Goal: Task Accomplishment & Management: Complete application form

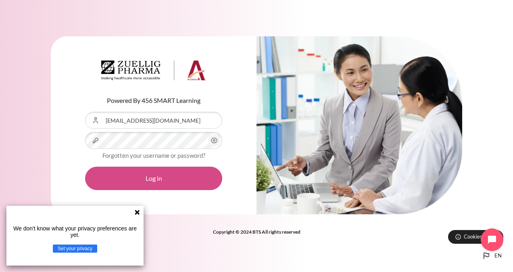
click at [137, 175] on button "Log in" at bounding box center [153, 177] width 137 height 23
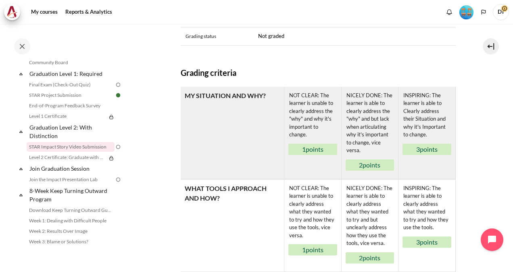
scroll to position [417, 0]
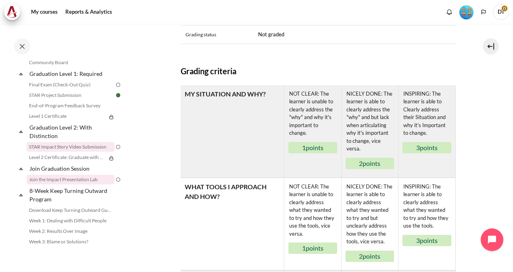
click at [52, 184] on link "Join the Impact Presentation Lab" at bounding box center [71, 179] width 88 height 10
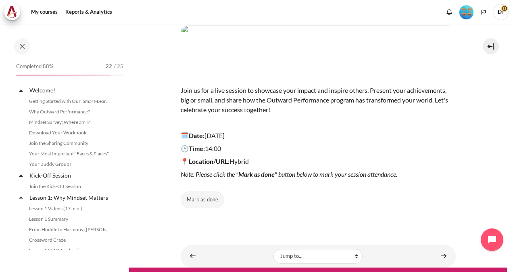
scroll to position [910, 0]
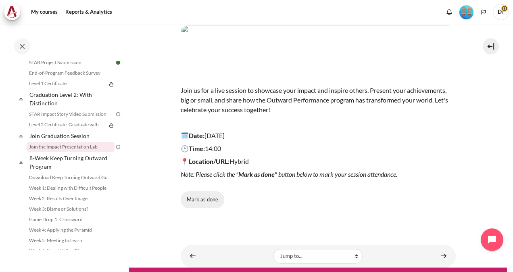
click at [195, 196] on button "Mark as done" at bounding box center [203, 199] width 44 height 17
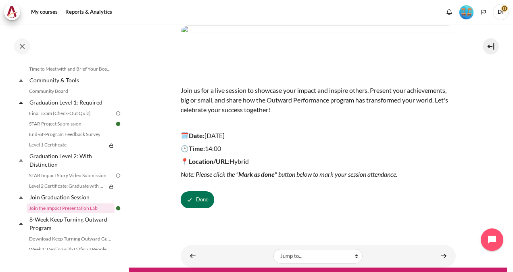
scroll to position [849, 0]
click at [66, 118] on link "Final Exam (Check-Out Quiz)" at bounding box center [71, 113] width 88 height 10
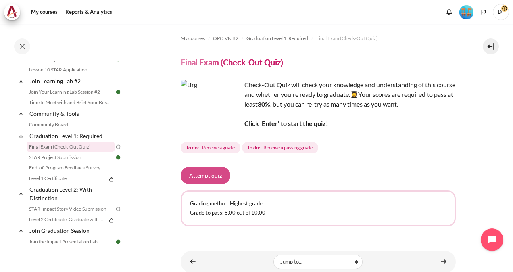
click at [185, 175] on button "Attempt quiz" at bounding box center [206, 175] width 50 height 17
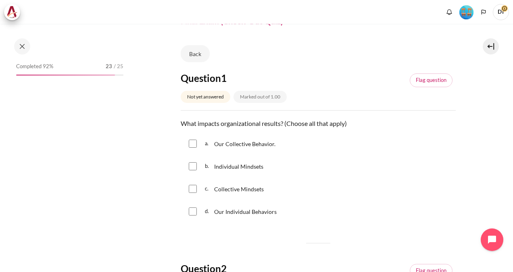
scroll to position [43, 0]
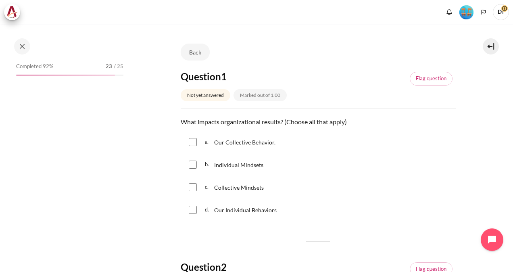
click at [190, 143] on input "Content" at bounding box center [193, 142] width 8 height 8
checkbox input "true"
click at [194, 164] on input "Content" at bounding box center [193, 164] width 8 height 8
checkbox input "true"
click at [193, 186] on input "Content" at bounding box center [193, 187] width 8 height 8
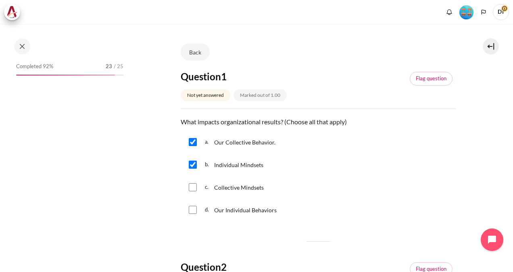
checkbox input "true"
click at [192, 211] on input "Content" at bounding box center [193, 210] width 8 height 8
checkbox input "true"
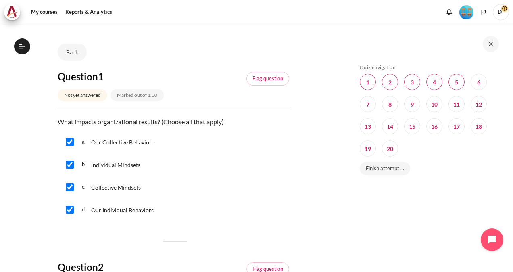
scroll to position [815, 0]
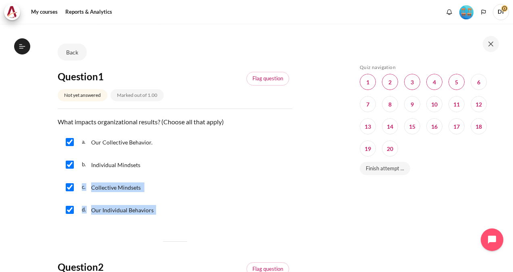
drag, startPoint x: 297, startPoint y: 206, endPoint x: 286, endPoint y: 160, distance: 46.5
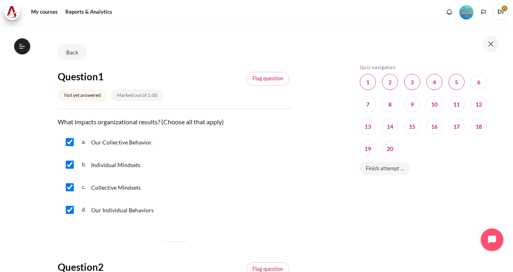
drag, startPoint x: 344, startPoint y: 217, endPoint x: 407, endPoint y: 201, distance: 65.1
click at [407, 201] on div "Skip Quiz navigation Quiz navigation Question 1 This page Question 2 This page …" at bounding box center [427, 147] width 169 height 247
drag, startPoint x: 322, startPoint y: 234, endPoint x: 324, endPoint y: 216, distance: 17.4
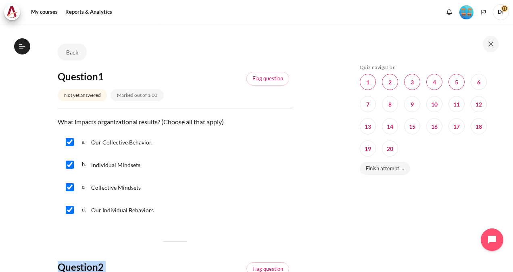
click at [388, 169] on link "Finish attempt ..." at bounding box center [384, 169] width 50 height 14
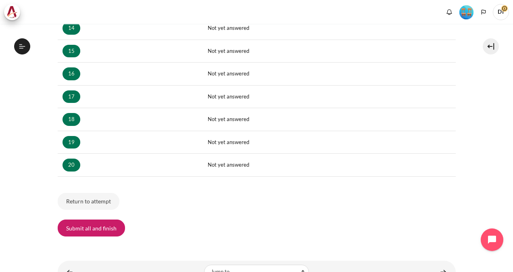
scroll to position [459, 0]
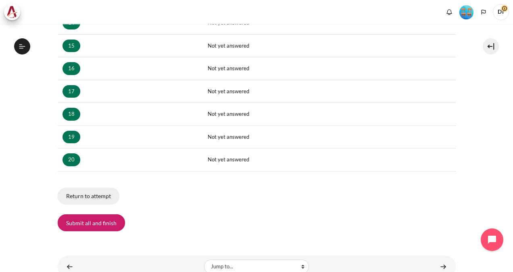
click at [105, 193] on button "Return to attempt" at bounding box center [89, 195] width 62 height 17
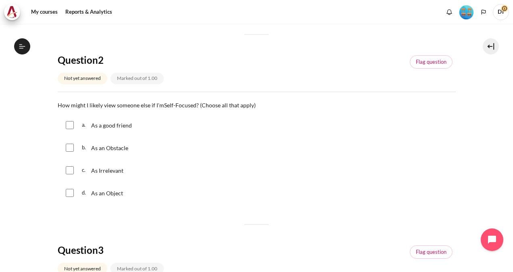
scroll to position [815, 0]
click at [69, 146] on input "Content" at bounding box center [70, 147] width 8 height 8
checkbox input "true"
click at [70, 169] on input "Content" at bounding box center [70, 170] width 8 height 8
checkbox input "true"
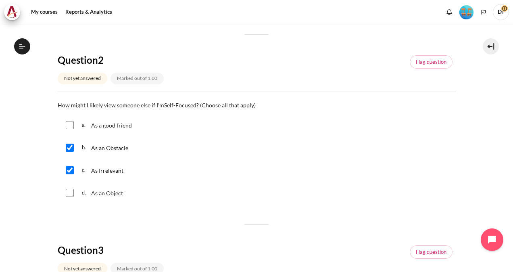
click at [69, 192] on input "Content" at bounding box center [70, 193] width 8 height 8
checkbox input "true"
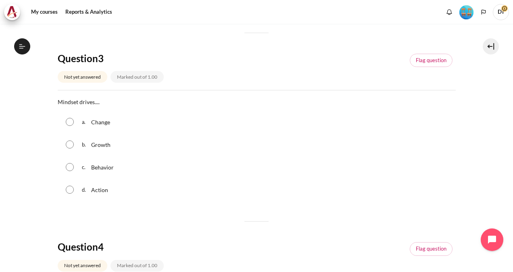
scroll to position [442, 0]
click at [71, 166] on input "Content" at bounding box center [70, 166] width 8 height 8
radio input "true"
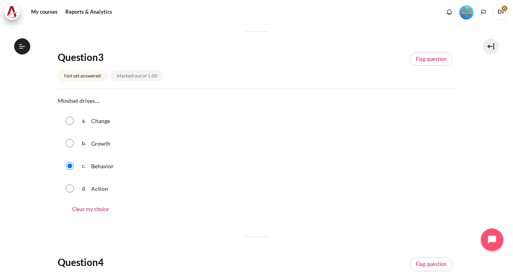
click at [70, 190] on input "Content" at bounding box center [70, 188] width 8 height 8
radio input "true"
click at [71, 163] on input "Content" at bounding box center [70, 166] width 8 height 8
radio input "true"
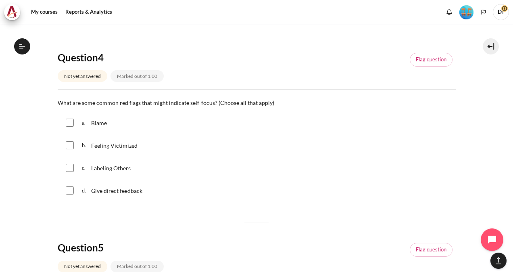
scroll to position [645, 0]
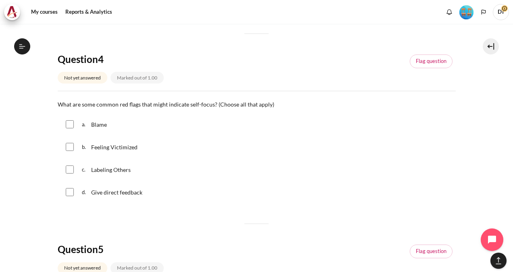
click at [69, 127] on input "Content" at bounding box center [70, 124] width 8 height 8
checkbox input "true"
click at [69, 148] on input "Content" at bounding box center [70, 147] width 8 height 8
checkbox input "true"
click at [66, 170] on input "Content" at bounding box center [70, 169] width 8 height 8
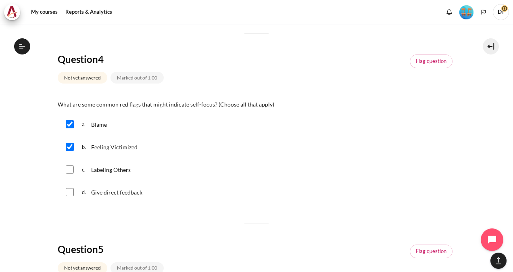
checkbox input "true"
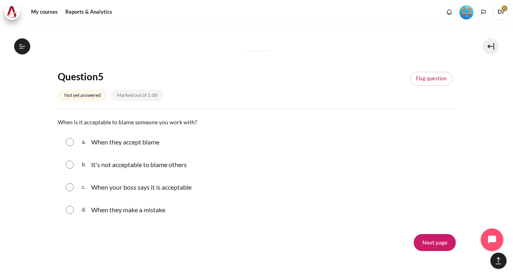
scroll to position [828, 0]
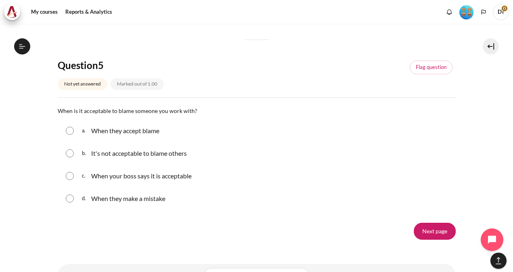
click at [71, 153] on input "Content" at bounding box center [70, 153] width 8 height 8
radio input "true"
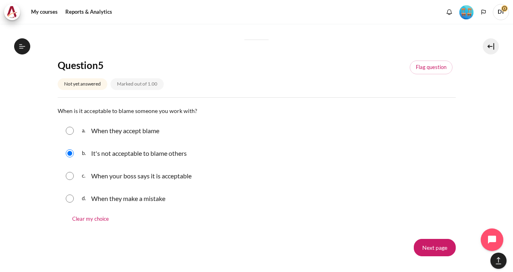
click at [69, 198] on input "Content" at bounding box center [70, 198] width 8 height 8
radio input "true"
click at [68, 152] on input "Content" at bounding box center [70, 153] width 8 height 8
radio input "true"
drag, startPoint x: 511, startPoint y: 227, endPoint x: 432, endPoint y: 249, distance: 82.0
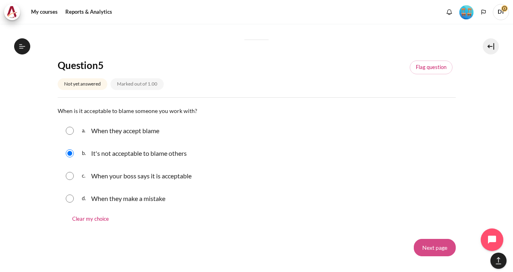
click at [432, 249] on input "Next page" at bounding box center [434, 247] width 42 height 17
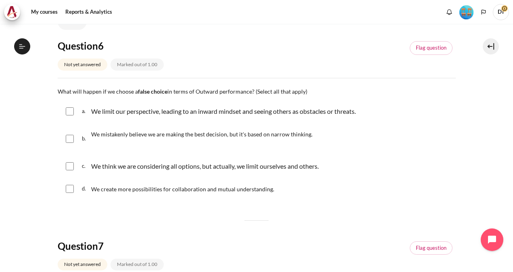
scroll to position [815, 0]
click at [69, 111] on input "Content" at bounding box center [70, 111] width 8 height 8
checkbox input "true"
click at [68, 141] on input "Content" at bounding box center [70, 139] width 8 height 8
checkbox input "true"
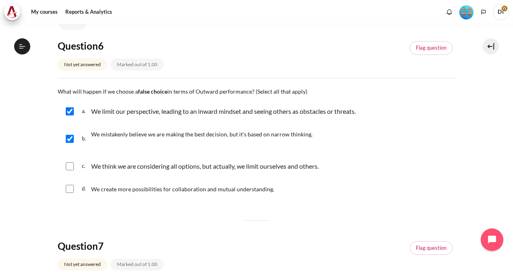
click at [70, 165] on input "Content" at bounding box center [70, 166] width 8 height 8
checkbox input "true"
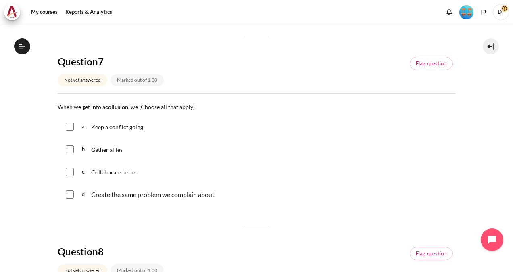
scroll to position [268, 0]
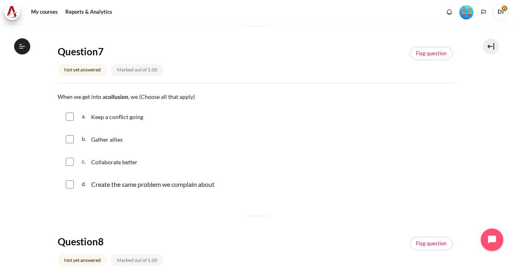
click at [66, 118] on input "Content" at bounding box center [70, 116] width 8 height 8
checkbox input "false"
click at [69, 140] on input "Content" at bounding box center [70, 139] width 8 height 8
checkbox input "true"
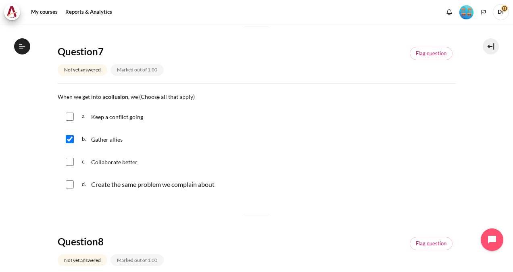
click at [69, 162] on input "Content" at bounding box center [70, 162] width 8 height 8
checkbox input "true"
click at [68, 183] on input "Content" at bounding box center [70, 184] width 8 height 8
checkbox input "true"
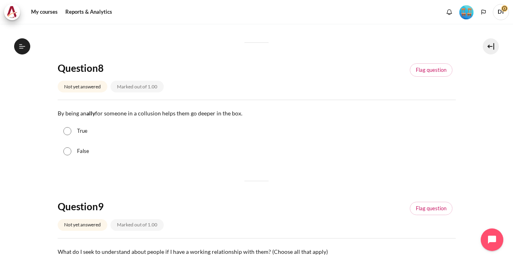
scroll to position [442, 0]
click at [66, 130] on input "True" at bounding box center [67, 130] width 8 height 8
radio input "true"
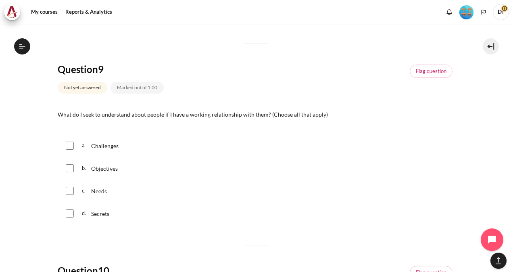
scroll to position [579, 0]
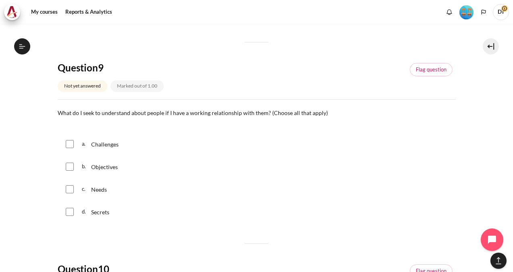
click at [66, 142] on input "Content" at bounding box center [70, 144] width 8 height 8
checkbox input "true"
click at [71, 166] on input "Content" at bounding box center [70, 166] width 8 height 8
checkbox input "true"
click at [69, 189] on input "Content" at bounding box center [70, 189] width 8 height 8
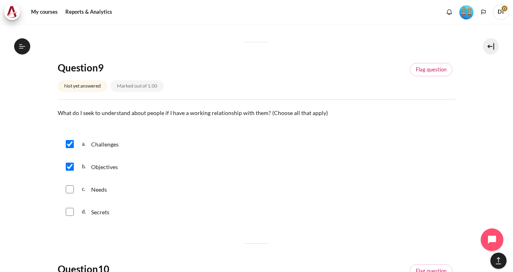
checkbox input "true"
click at [71, 209] on input "Content" at bounding box center [70, 212] width 8 height 8
checkbox input "true"
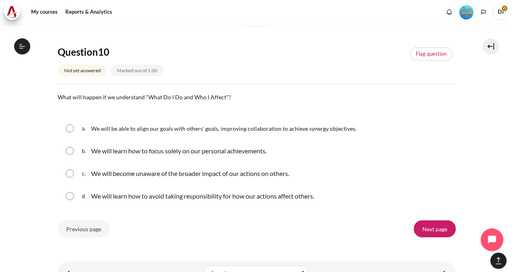
scroll to position [808, 0]
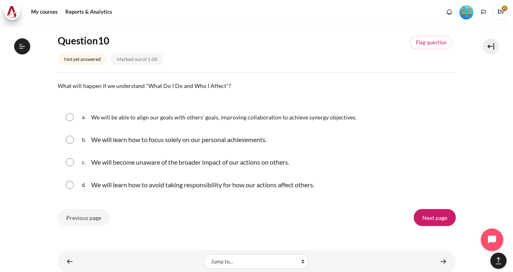
click at [69, 113] on input "Content" at bounding box center [70, 117] width 8 height 8
radio input "true"
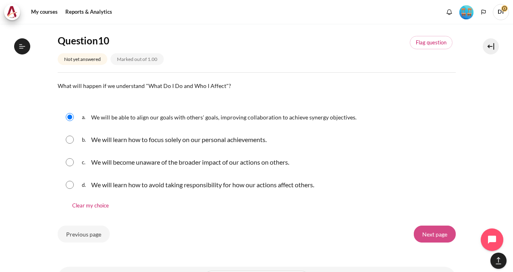
click at [430, 236] on input "Next page" at bounding box center [434, 233] width 42 height 17
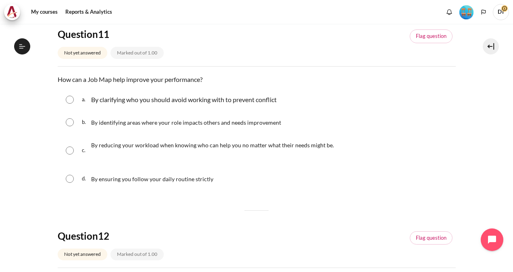
scroll to position [815, 0]
click at [69, 148] on input "Content" at bounding box center [70, 150] width 8 height 8
radio input "true"
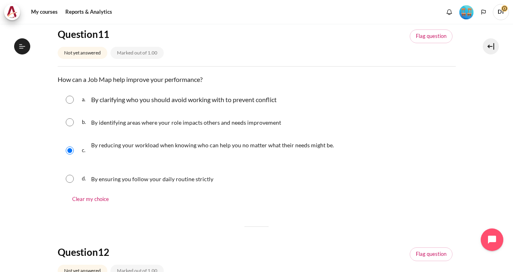
click at [69, 176] on input "Content" at bounding box center [70, 178] width 8 height 8
radio input "true"
click at [67, 149] on input "Content" at bounding box center [70, 150] width 8 height 8
radio input "true"
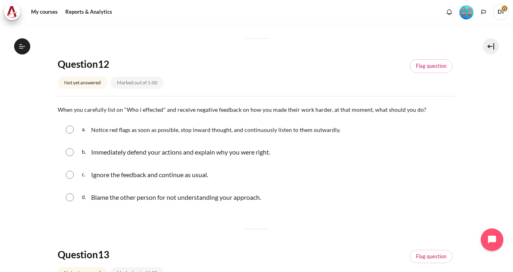
scroll to position [276, 0]
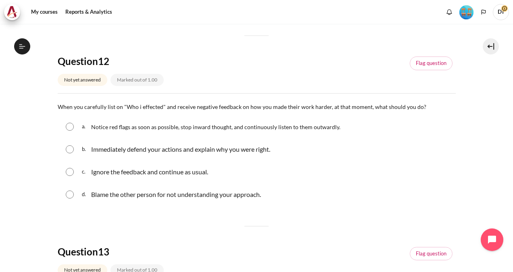
click at [73, 129] on input "Content" at bounding box center [70, 126] width 8 height 8
radio input "true"
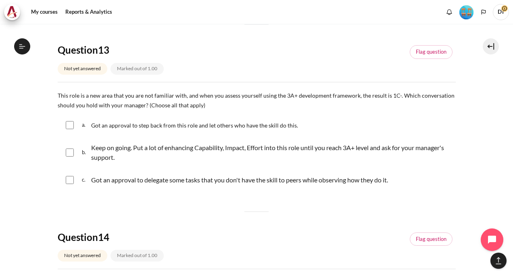
scroll to position [498, 0]
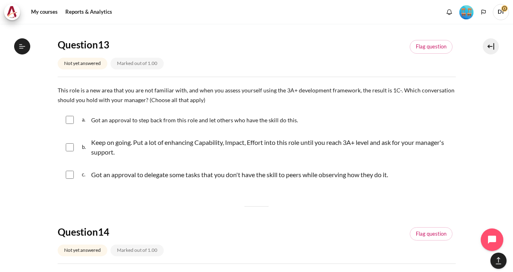
click at [67, 149] on input "Content" at bounding box center [70, 147] width 8 height 8
checkbox input "true"
click at [66, 171] on input "Content" at bounding box center [70, 174] width 8 height 8
checkbox input "true"
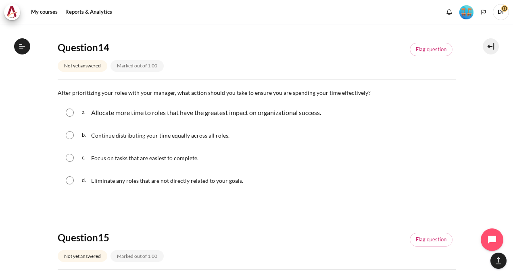
scroll to position [684, 0]
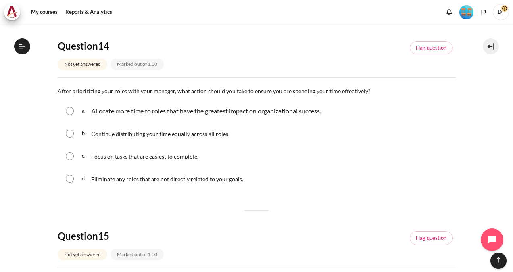
click at [70, 109] on input "Content" at bounding box center [70, 111] width 8 height 8
radio input "true"
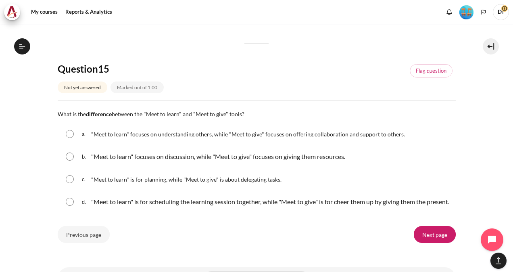
scroll to position [882, 0]
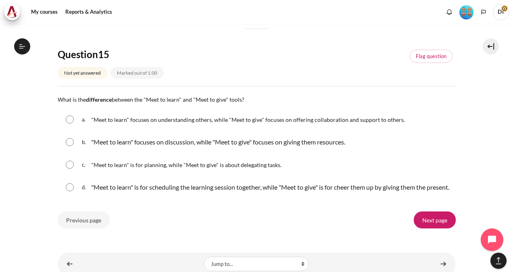
click at [72, 120] on input "Content" at bounding box center [70, 119] width 8 height 8
radio input "true"
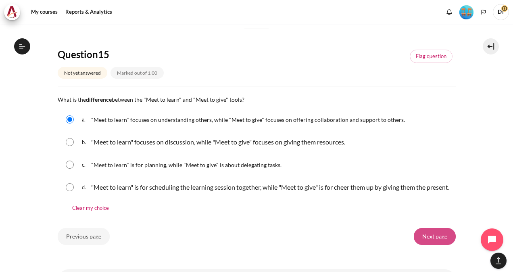
click at [423, 245] on input "Next page" at bounding box center [434, 236] width 42 height 17
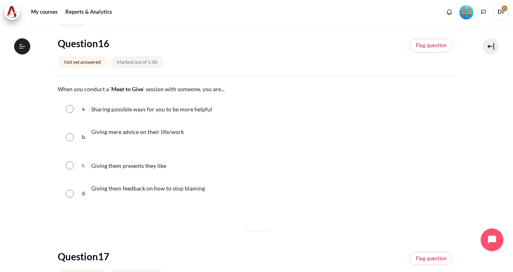
scroll to position [65, 0]
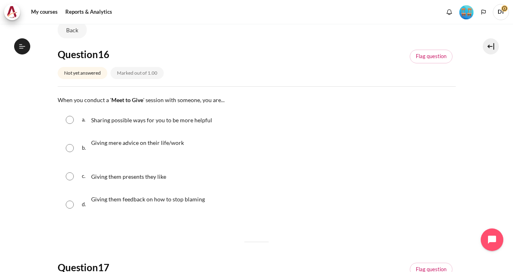
click at [69, 150] on input "Content" at bounding box center [70, 148] width 8 height 8
radio input "true"
click at [70, 121] on input "Content" at bounding box center [70, 120] width 8 height 8
radio input "true"
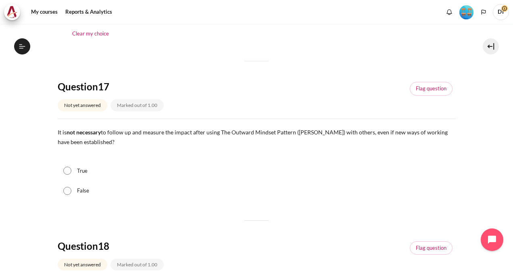
scroll to position [268, 0]
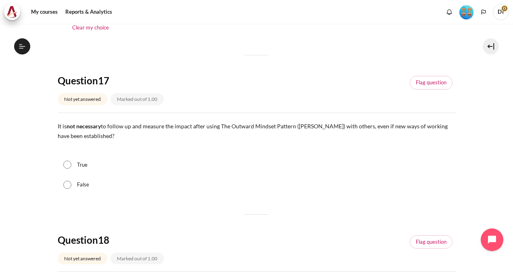
click at [67, 187] on input "False" at bounding box center [67, 185] width 8 height 8
radio input "true"
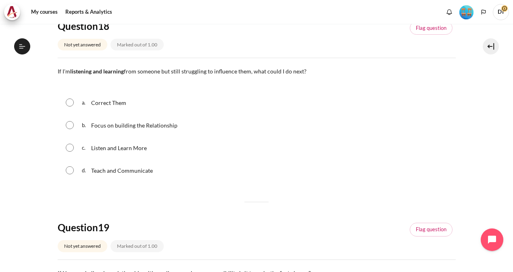
scroll to position [482, 0]
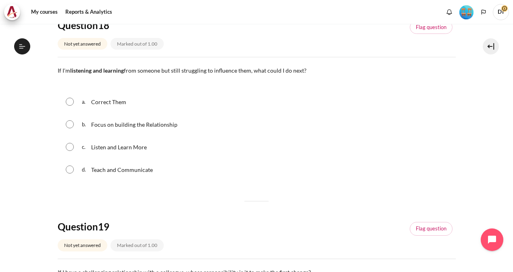
click at [69, 125] on input "Content" at bounding box center [70, 124] width 8 height 8
radio input "true"
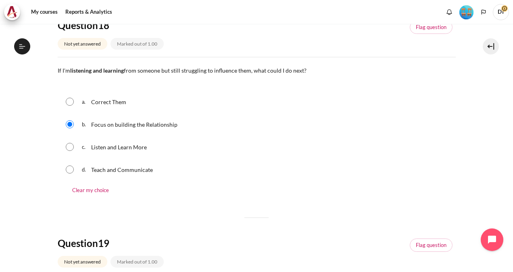
click at [69, 149] on input "Content" at bounding box center [70, 147] width 8 height 8
radio input "true"
click at [70, 103] on input "Content" at bounding box center [70, 102] width 8 height 8
radio input "true"
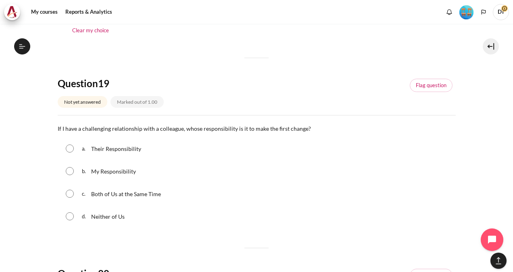
scroll to position [654, 0]
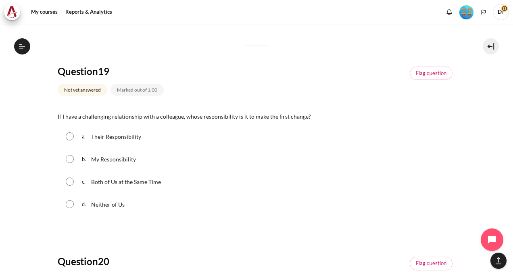
click at [69, 160] on input "Content" at bounding box center [70, 159] width 8 height 8
radio input "true"
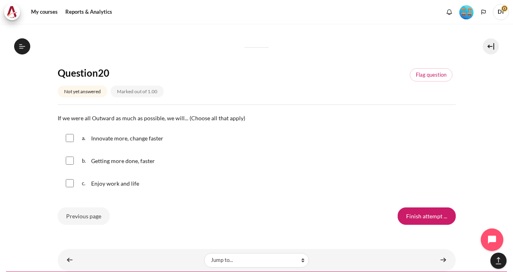
scroll to position [861, 0]
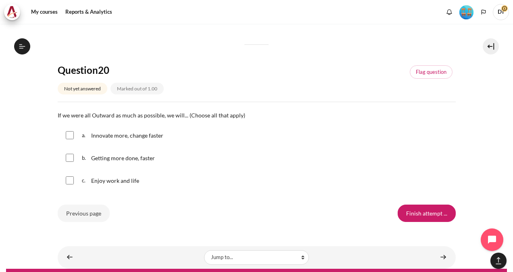
click at [69, 136] on input "Content" at bounding box center [70, 135] width 8 height 8
checkbox input "true"
click at [70, 161] on div "b. Getting more done, faster" at bounding box center [257, 157] width 398 height 21
click at [69, 180] on input "Content" at bounding box center [70, 180] width 8 height 8
checkbox input "true"
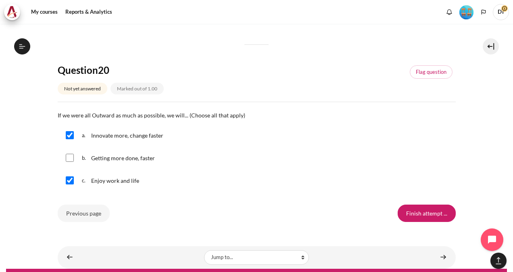
click at [71, 158] on input "Content" at bounding box center [70, 158] width 8 height 8
checkbox input "true"
click at [413, 210] on input "Finish attempt ..." at bounding box center [426, 212] width 58 height 17
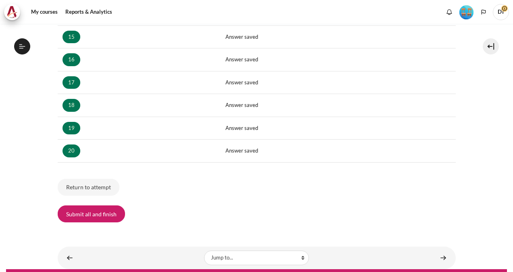
scroll to position [815, 0]
click at [95, 214] on button "Submit all and finish" at bounding box center [91, 213] width 67 height 17
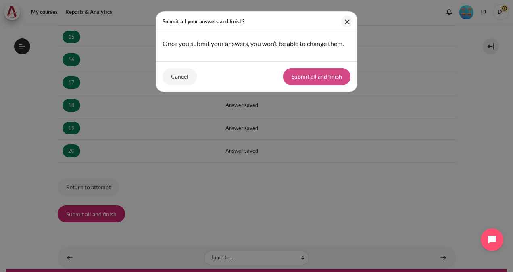
click at [318, 75] on button "Submit all and finish" at bounding box center [316, 76] width 67 height 17
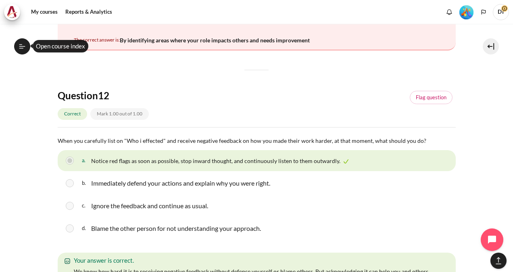
scroll to position [0, 0]
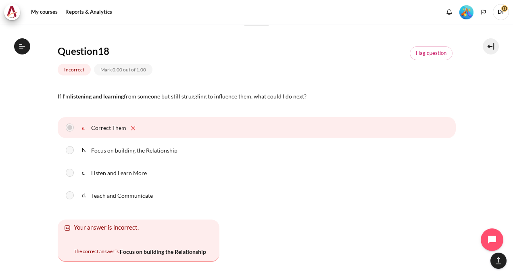
scroll to position [5724, 0]
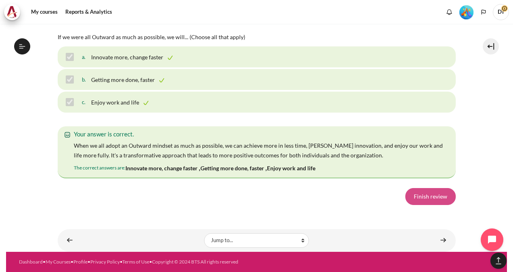
click at [432, 198] on link "Finish review" at bounding box center [430, 196] width 50 height 17
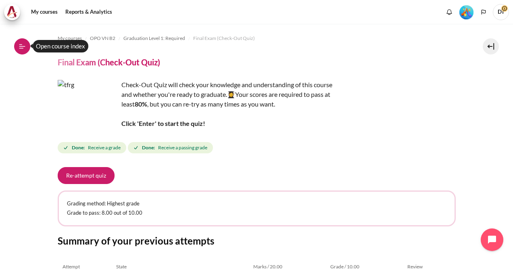
click at [22, 45] on icon at bounding box center [22, 46] width 7 height 7
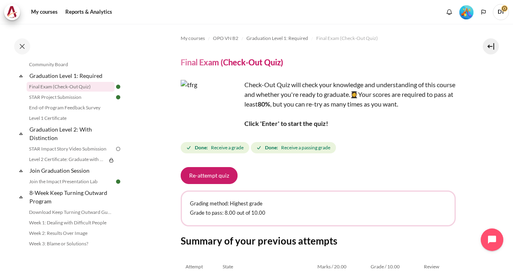
scroll to position [871, 0]
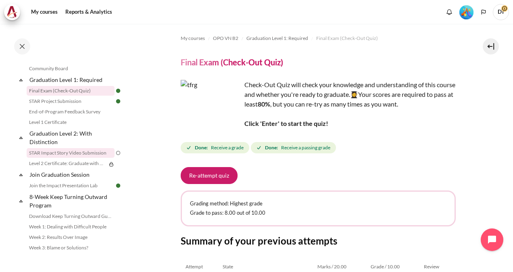
click at [72, 158] on link "STAR Impact Story Video Submission" at bounding box center [71, 153] width 88 height 10
